Goal: Find contact information: Find contact information

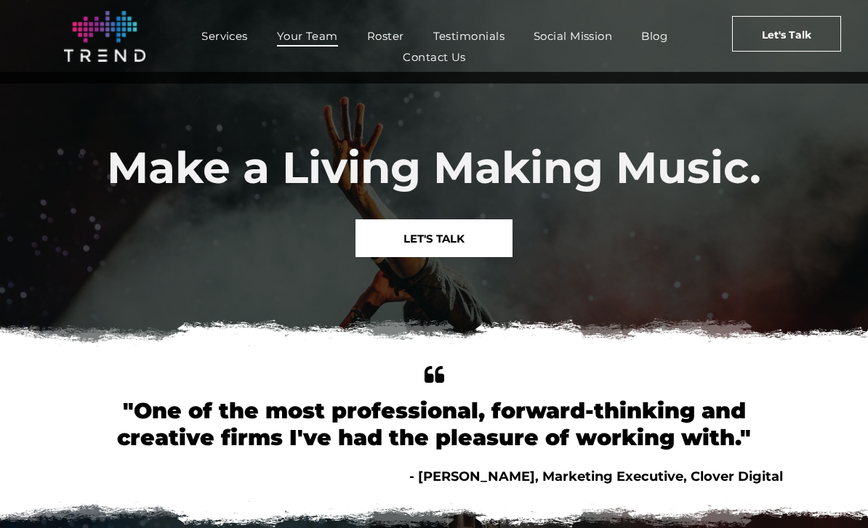
click at [313, 29] on span "Your Team" at bounding box center [307, 35] width 61 height 21
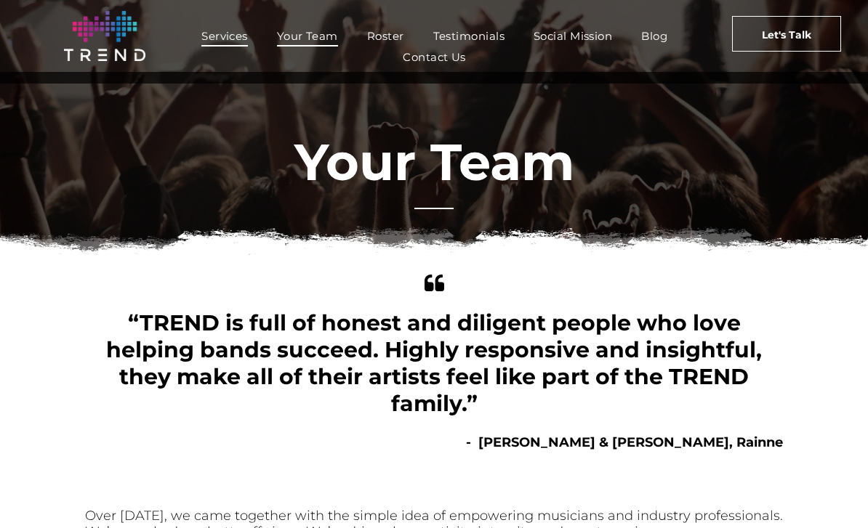
click at [222, 44] on span "Services" at bounding box center [224, 35] width 47 height 21
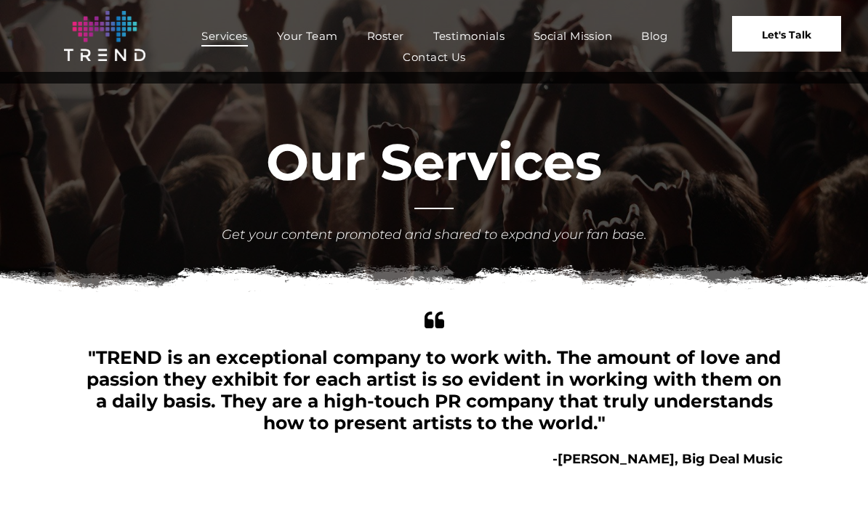
click at [786, 40] on span "Let's Talk" at bounding box center [786, 35] width 49 height 36
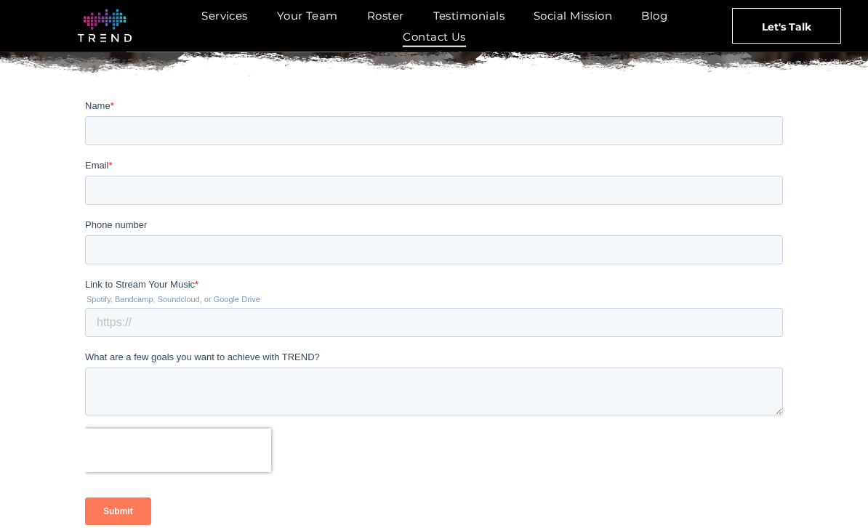
scroll to position [207, 0]
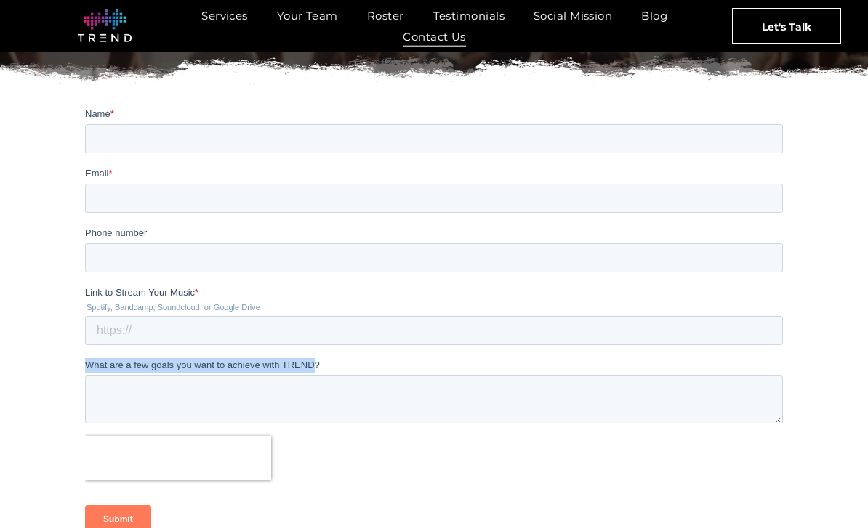
drag, startPoint x: 89, startPoint y: 366, endPoint x: 313, endPoint y: 369, distance: 223.9
click at [313, 369] on span "What are a few goals you want to achieve with TREND?" at bounding box center [202, 365] width 235 height 11
click at [313, 376] on textarea "What are a few goals you want to achieve with TREND?" at bounding box center [434, 400] width 698 height 48
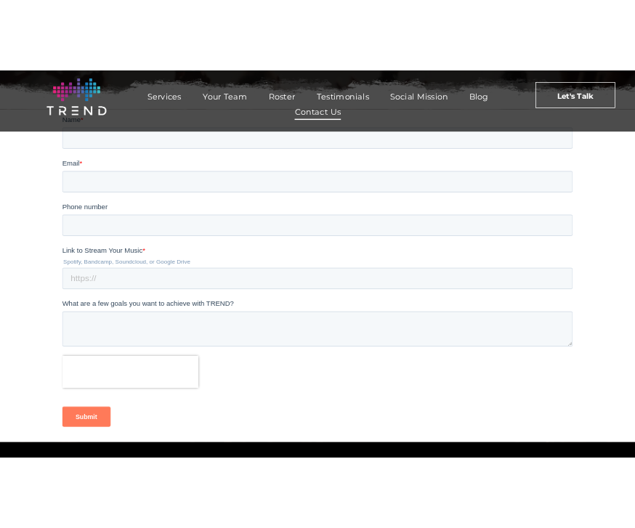
scroll to position [220, 0]
